Goal: Task Accomplishment & Management: Use online tool/utility

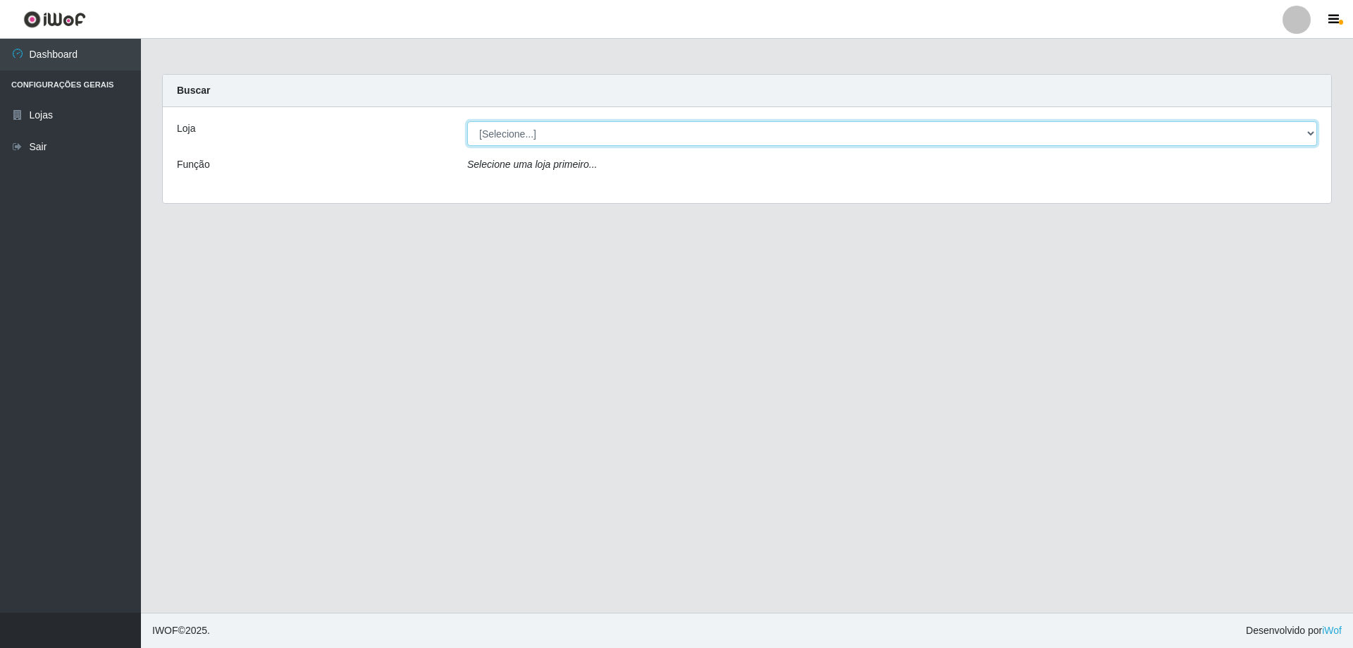
click at [615, 122] on select "[Selecione...] SuperShow Bis - Avenida 6 SuperShow [GEOGRAPHIC_DATA]" at bounding box center [892, 133] width 850 height 25
select select "60"
click at [467, 121] on select "[Selecione...] SuperShow Bis - Avenida 6 SuperShow [GEOGRAPHIC_DATA]" at bounding box center [892, 133] width 850 height 25
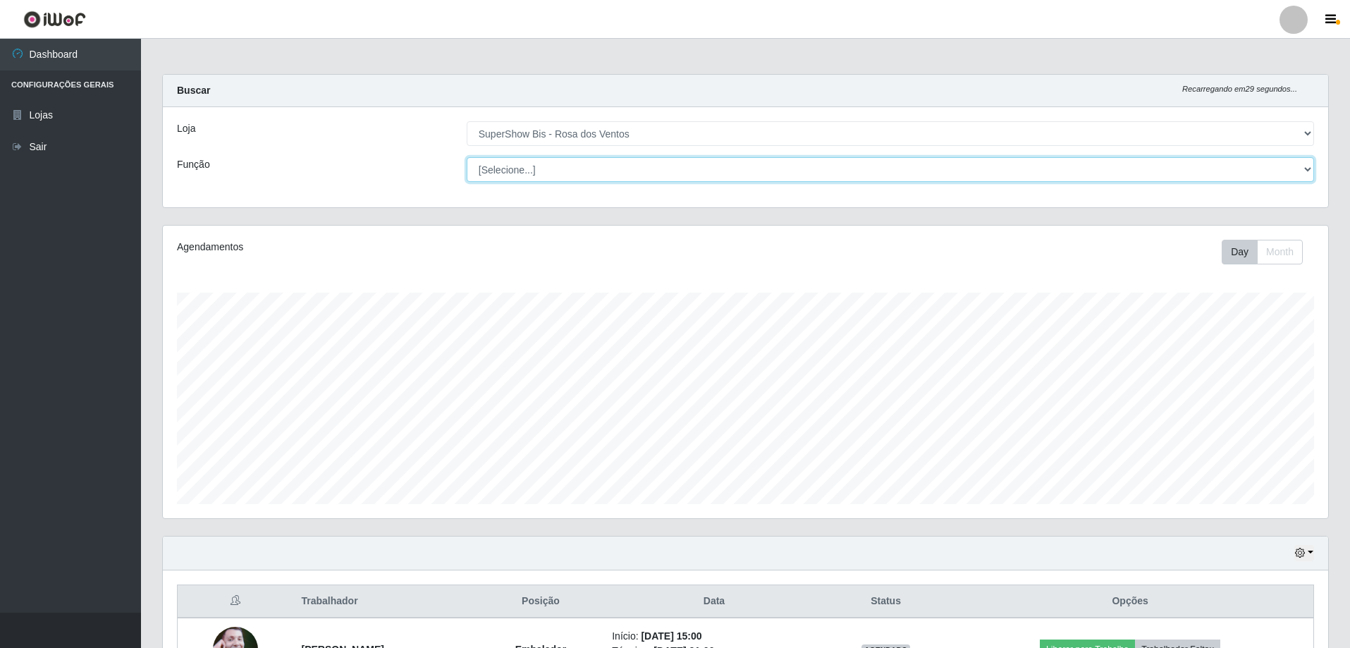
click at [575, 166] on select "[Selecione...] ASG ASG + ASG ++ Auxiliar de Cozinha Balconista de Açougue Balco…" at bounding box center [890, 169] width 847 height 25
select select "1"
click at [467, 157] on select "[Selecione...] ASG ASG + ASG ++ Auxiliar de Cozinha Balconista de Açougue Balco…" at bounding box center [890, 169] width 847 height 25
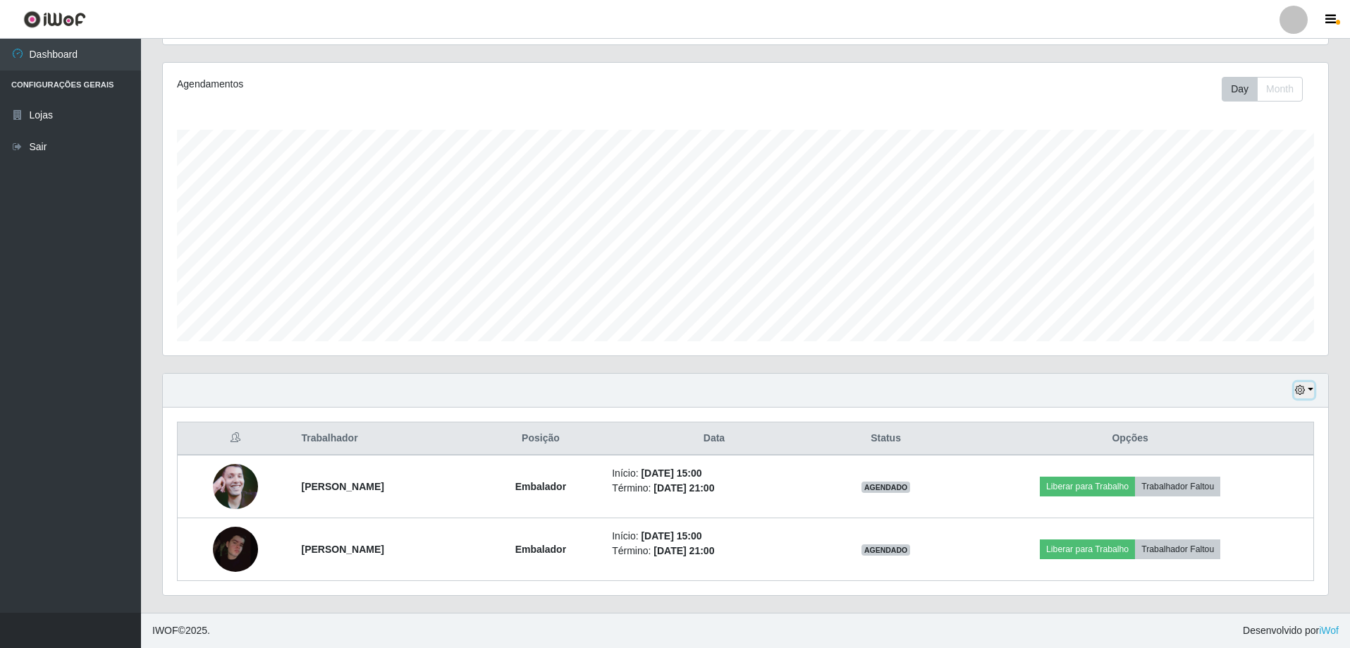
click at [1302, 386] on icon "button" at bounding box center [1300, 390] width 10 height 10
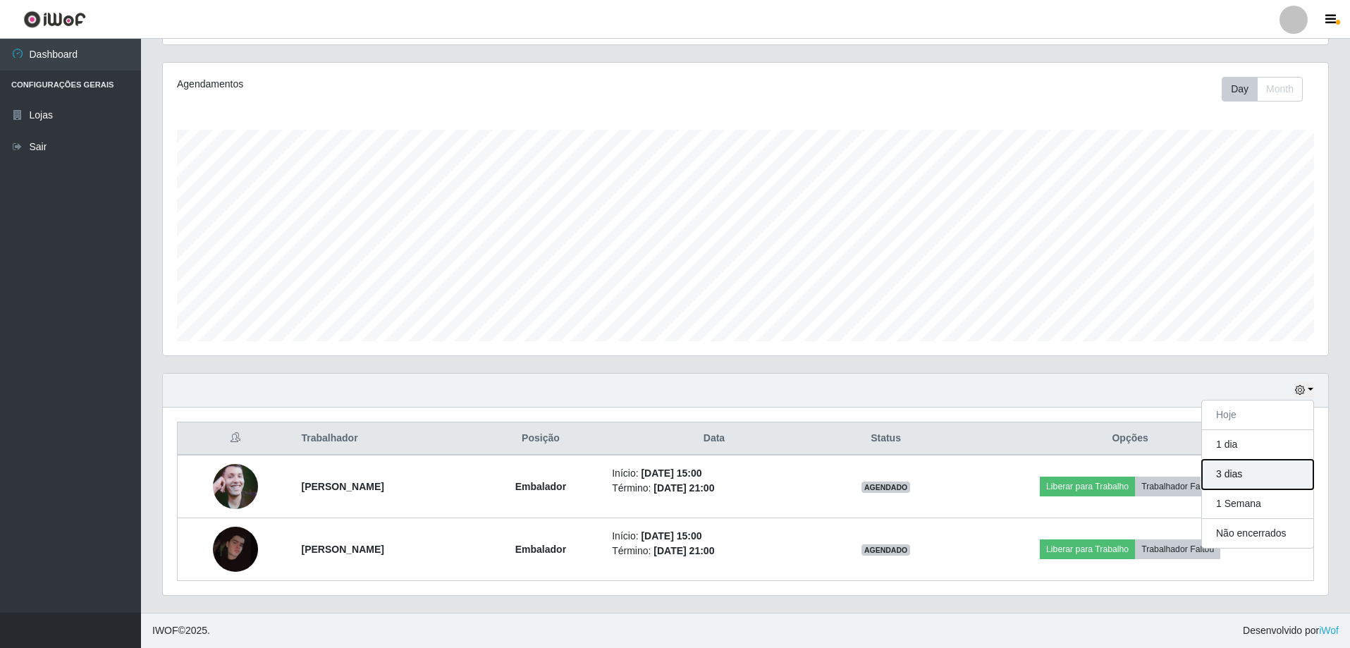
click at [1236, 472] on button "3 dias" at bounding box center [1257, 475] width 111 height 30
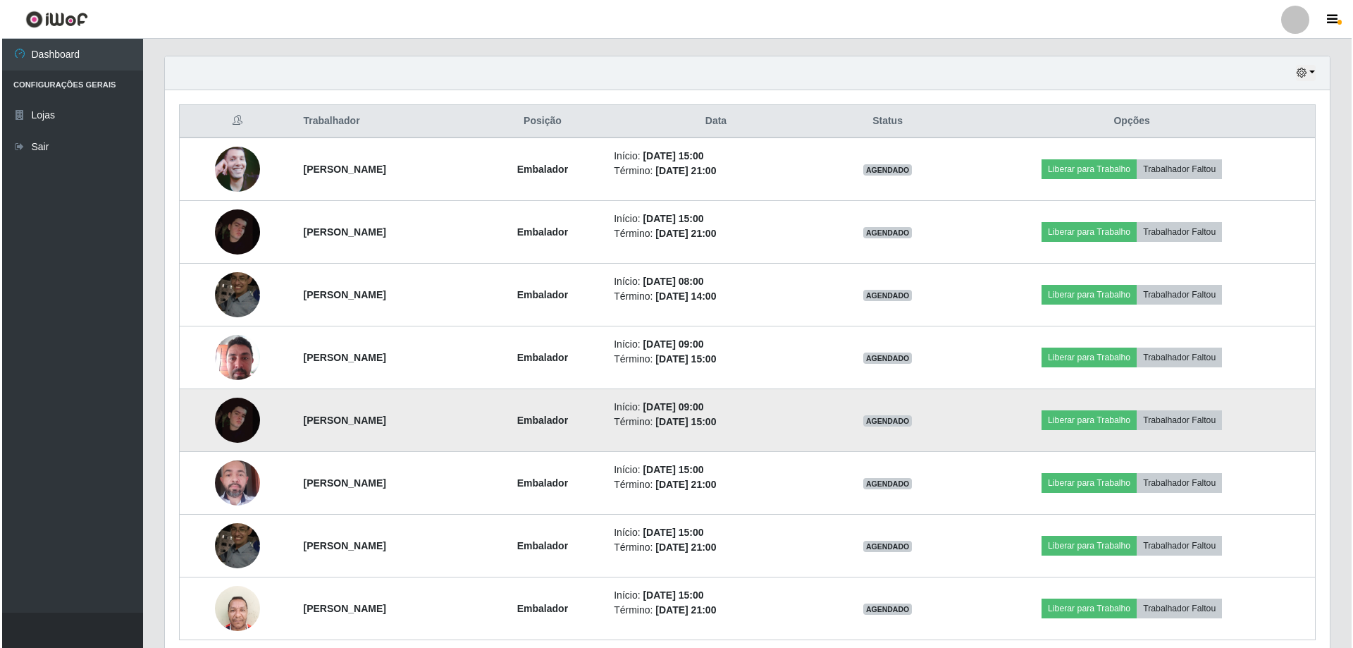
scroll to position [328, 0]
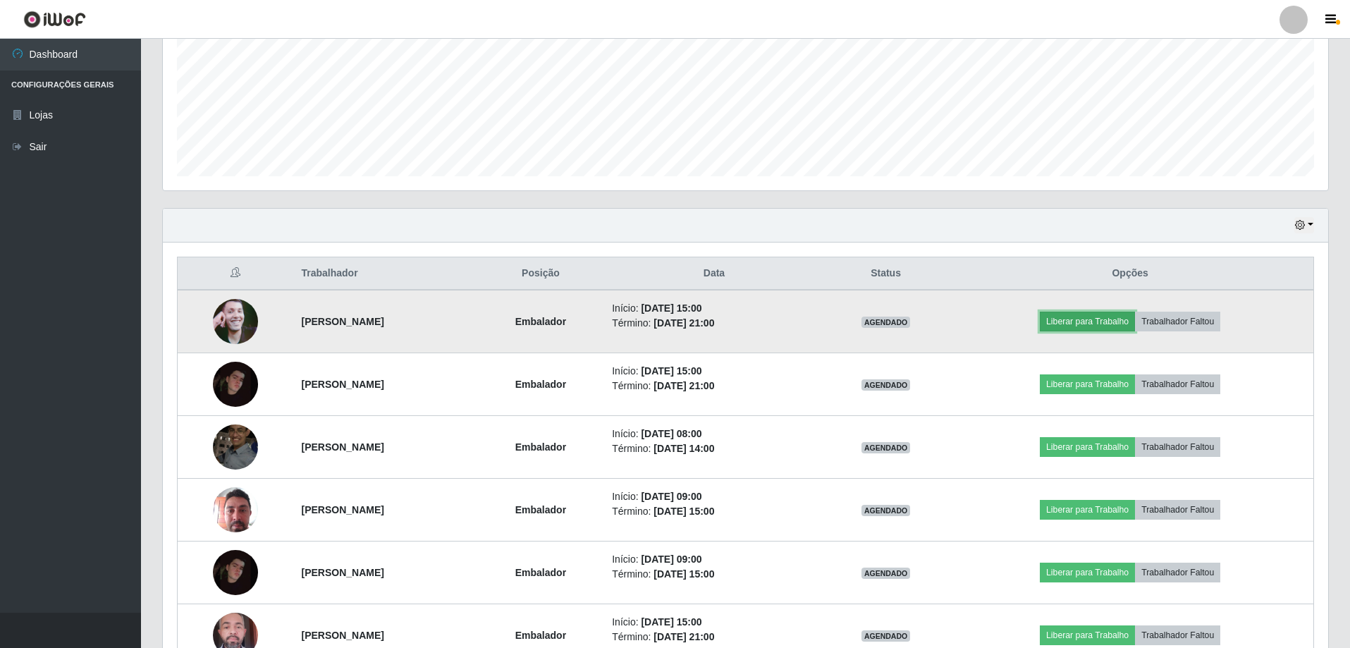
click at [1135, 316] on button "Liberar para Trabalho" at bounding box center [1087, 322] width 95 height 20
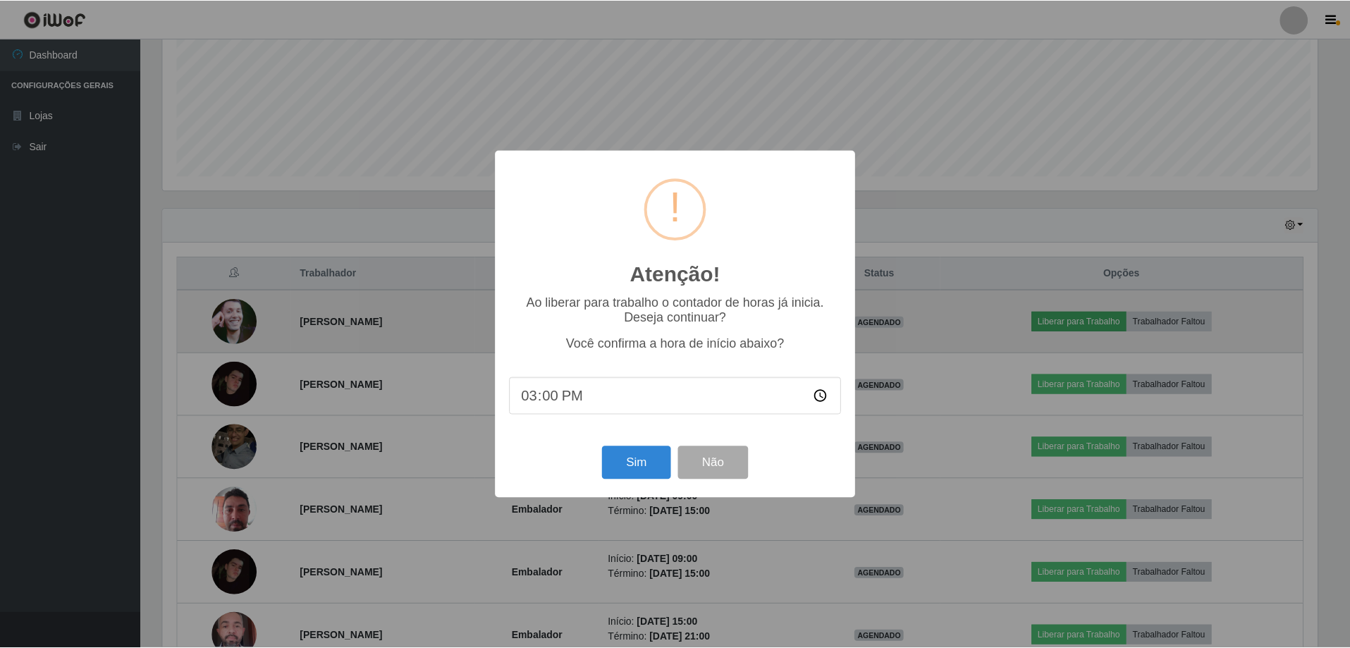
scroll to position [293, 1158]
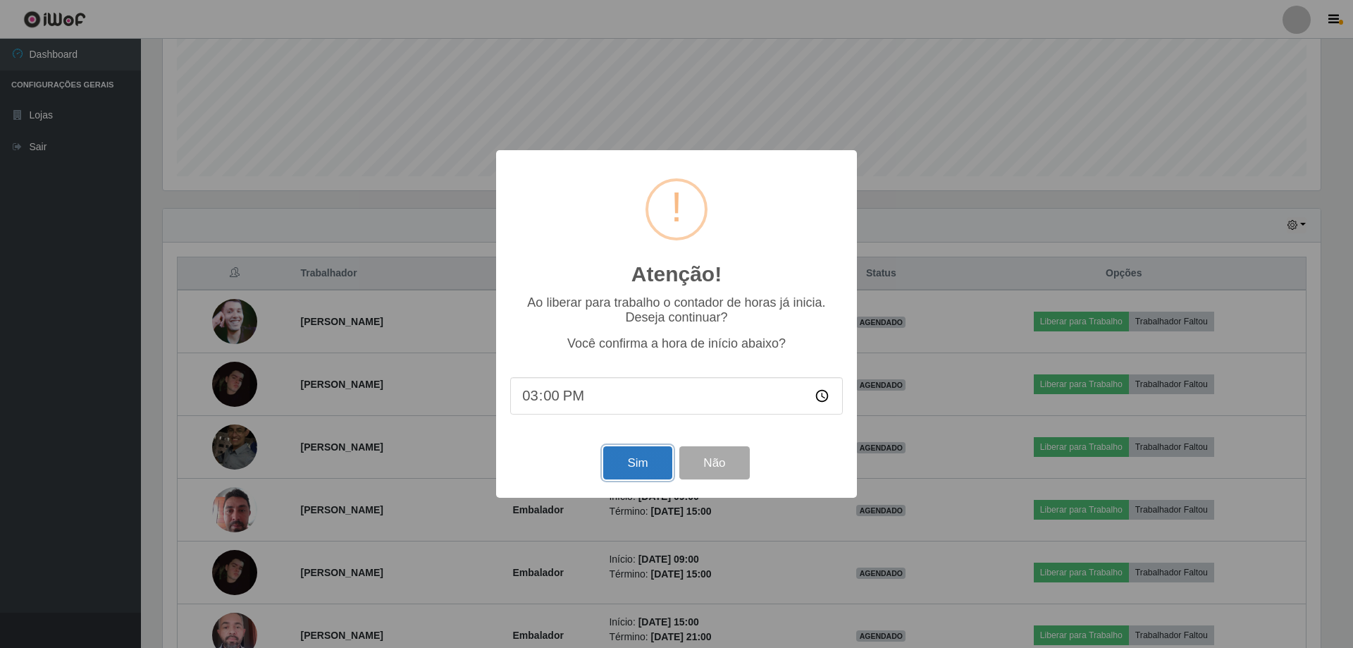
click at [635, 470] on button "Sim" at bounding box center [637, 462] width 68 height 33
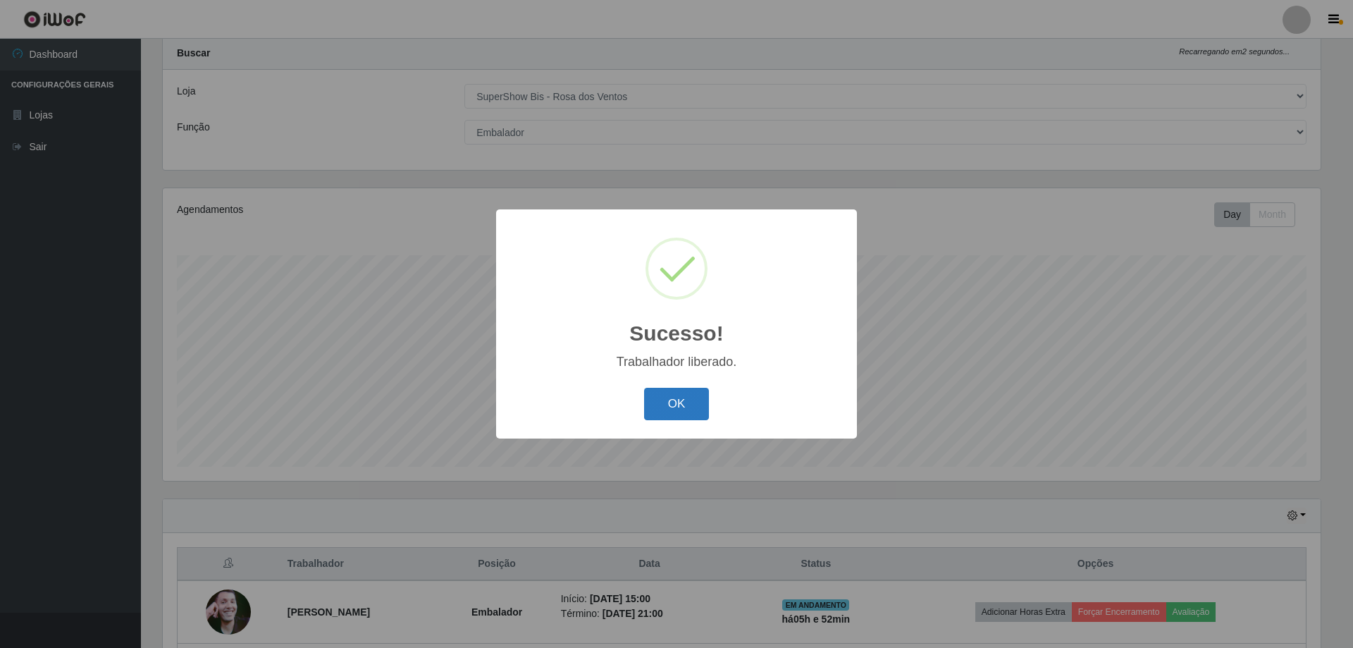
click at [659, 405] on button "OK" at bounding box center [677, 404] width 66 height 33
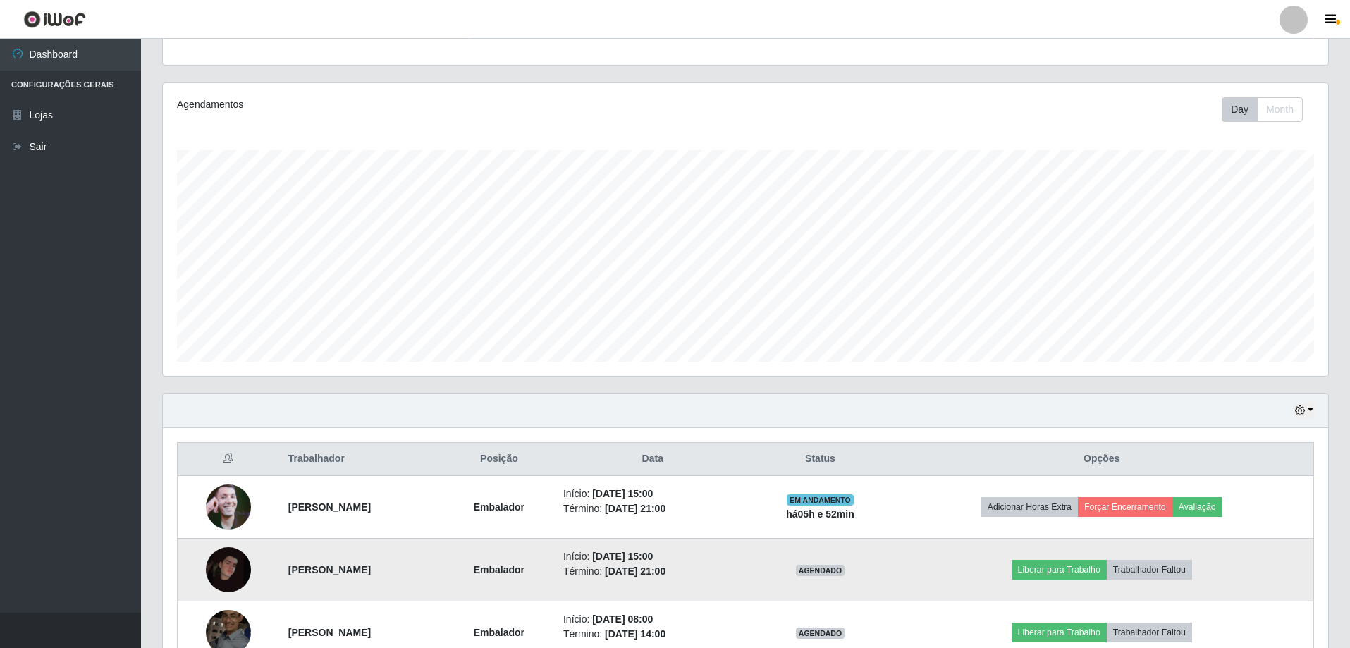
scroll to position [249, 0]
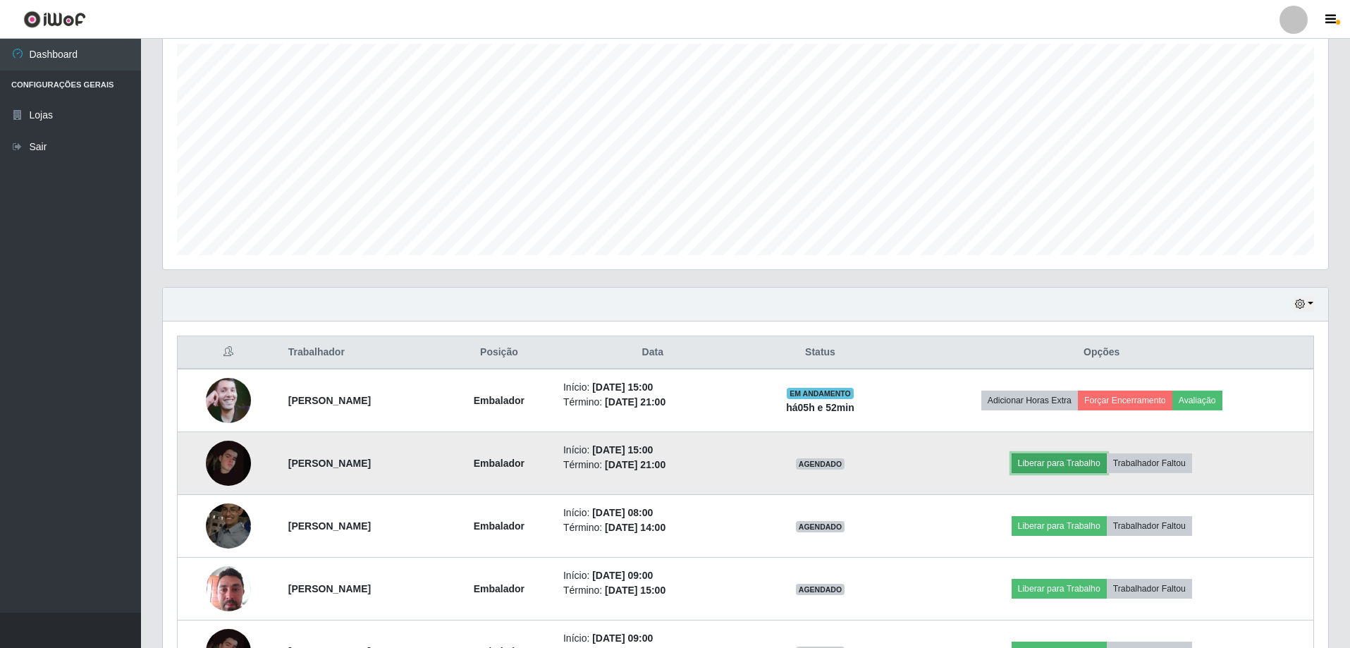
click at [1078, 462] on button "Liberar para Trabalho" at bounding box center [1059, 463] width 95 height 20
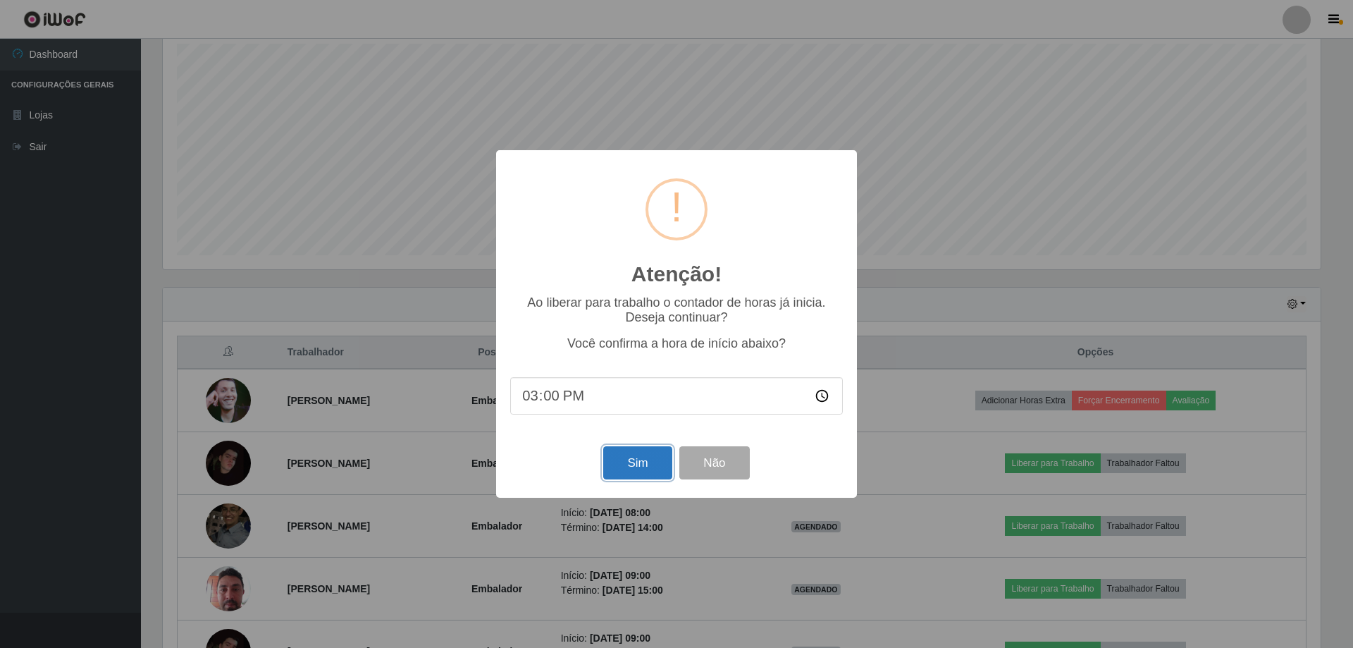
click at [637, 455] on button "Sim" at bounding box center [637, 462] width 68 height 33
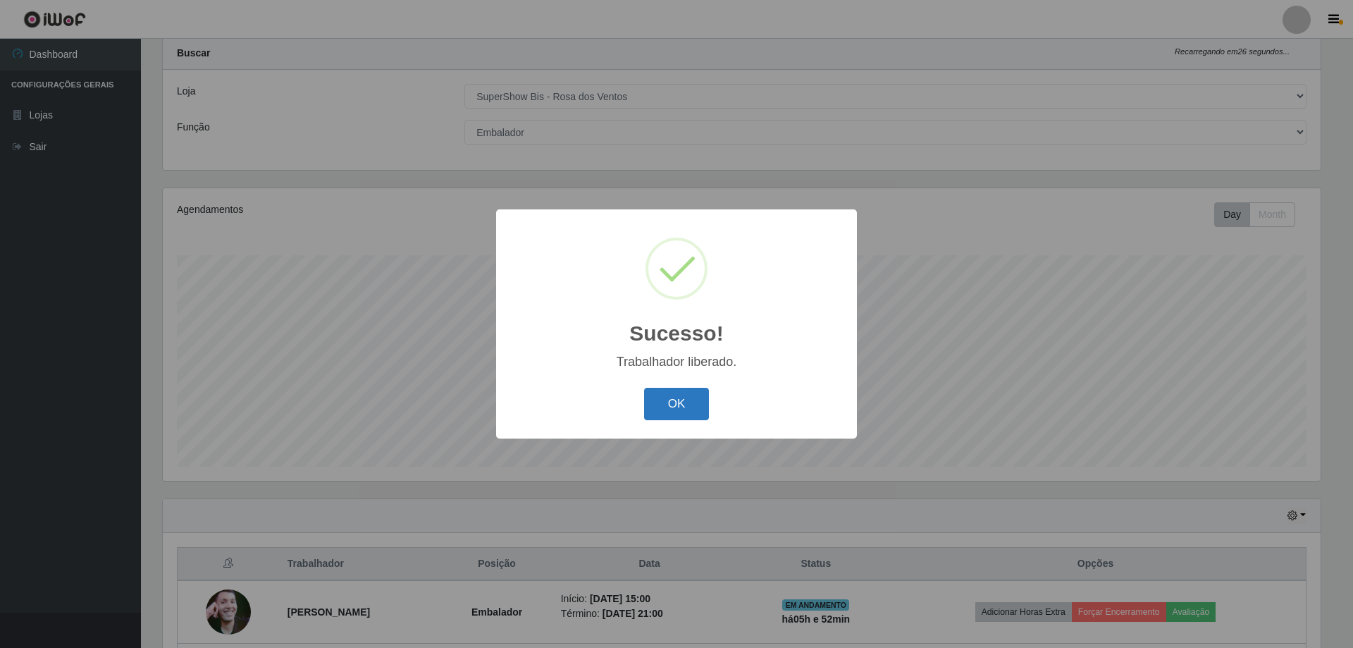
click at [674, 403] on button "OK" at bounding box center [677, 404] width 66 height 33
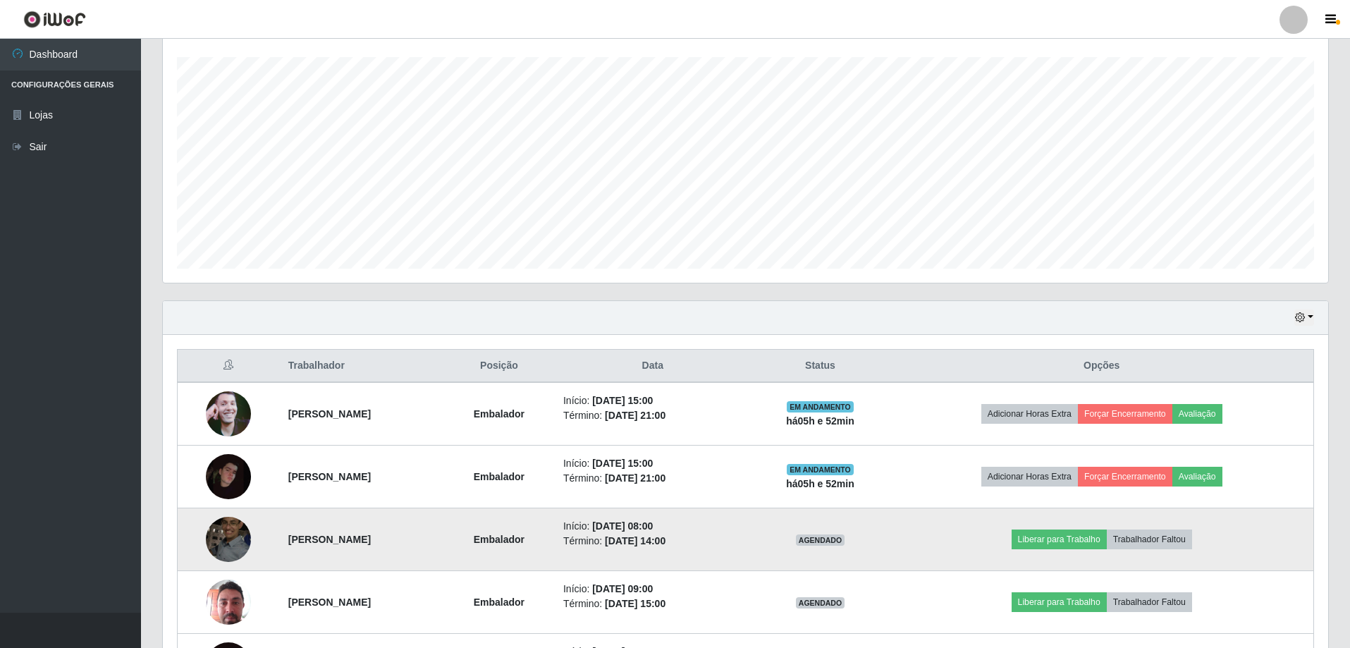
scroll to position [0, 0]
